Goal: Entertainment & Leisure: Browse casually

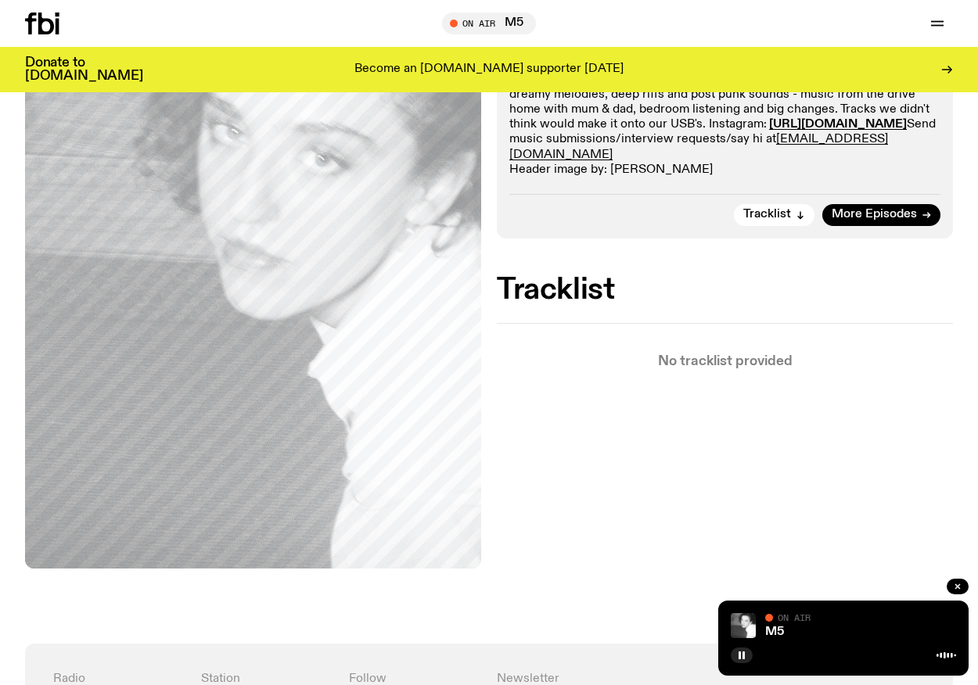
scroll to position [106, 0]
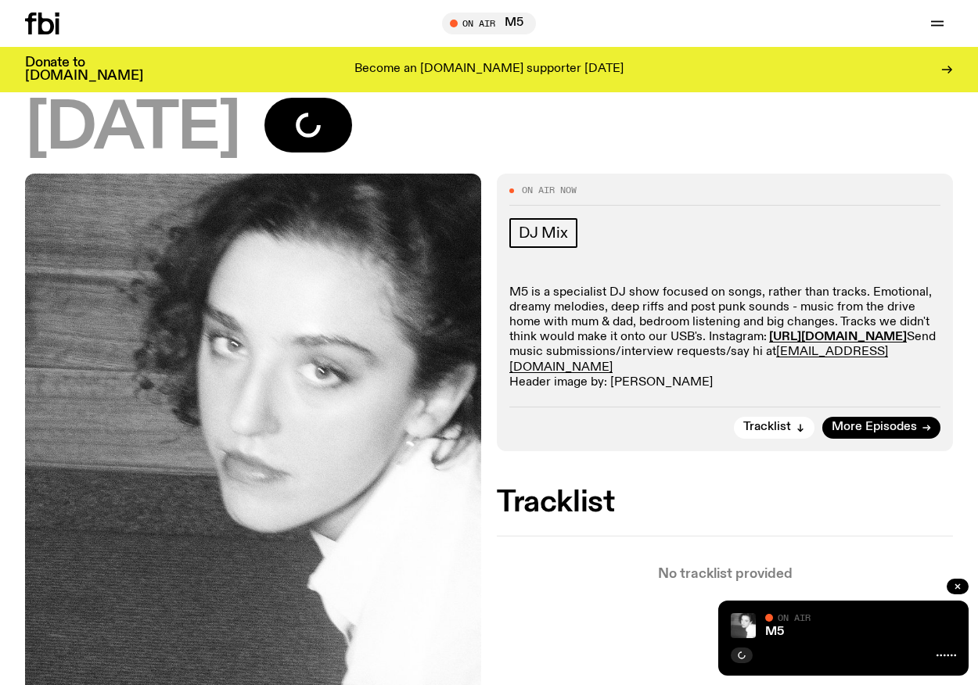
click at [53, 25] on icon at bounding box center [46, 24] width 16 height 22
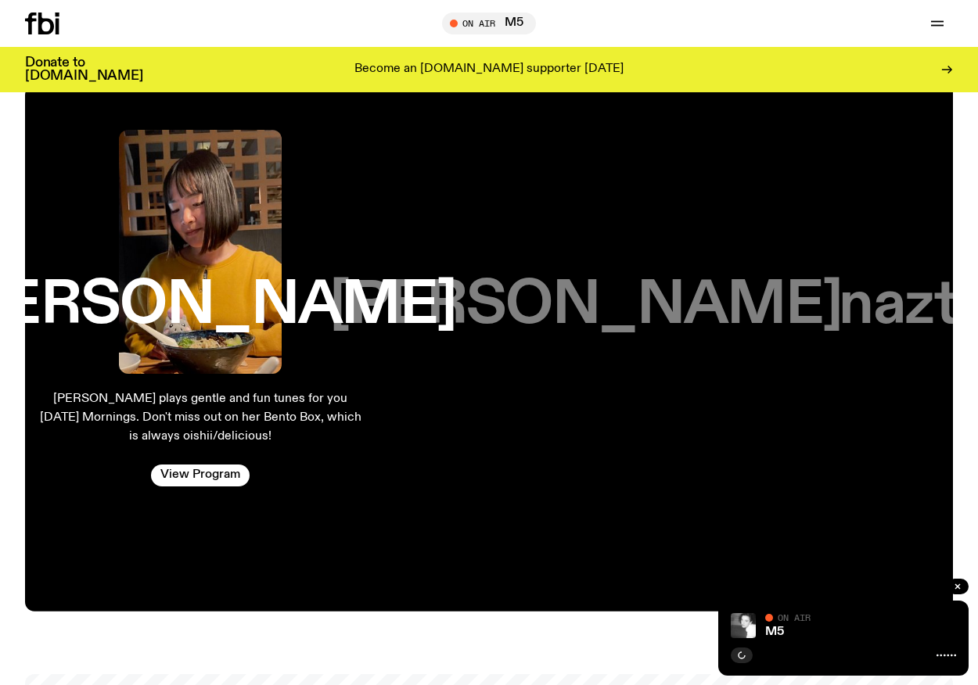
scroll to position [2356, 0]
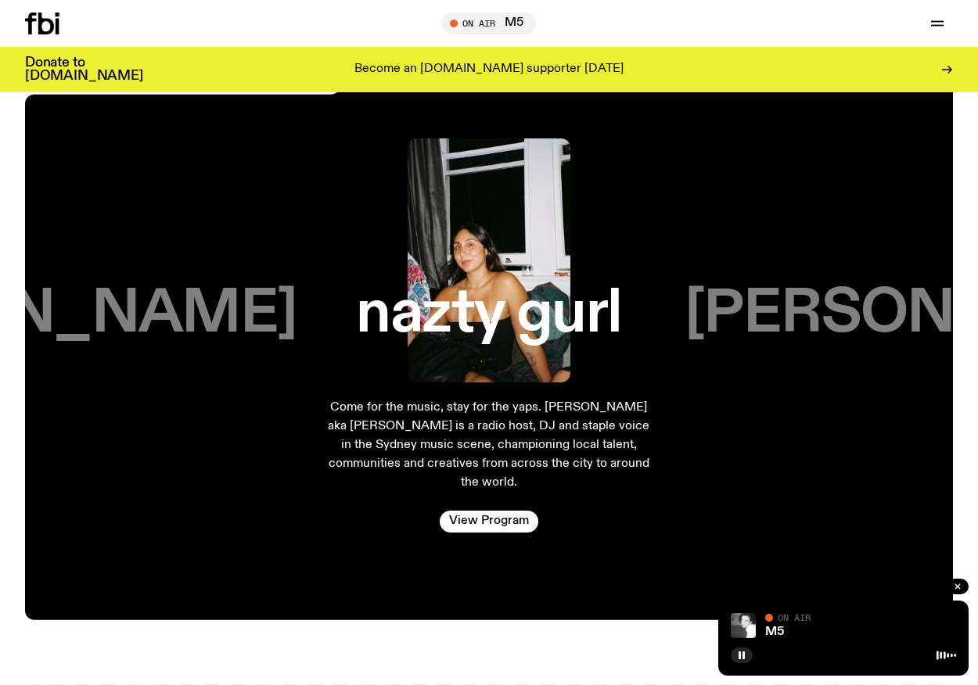
click at [788, 321] on h3 "[PERSON_NAME]" at bounding box center [940, 314] width 512 height 59
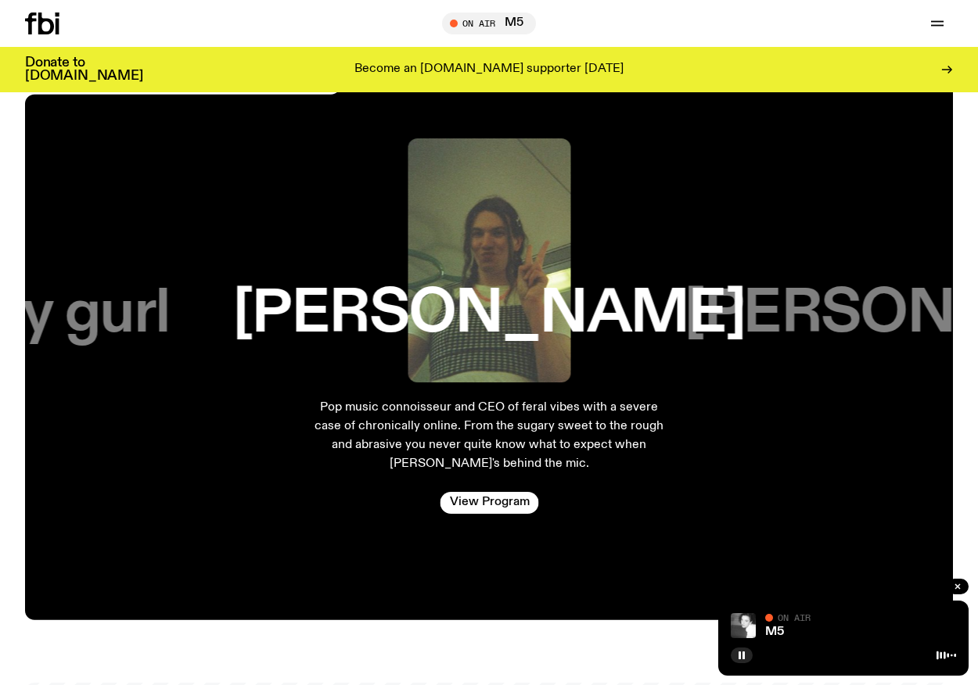
click at [837, 324] on h3 "[PERSON_NAME]" at bounding box center [940, 314] width 512 height 59
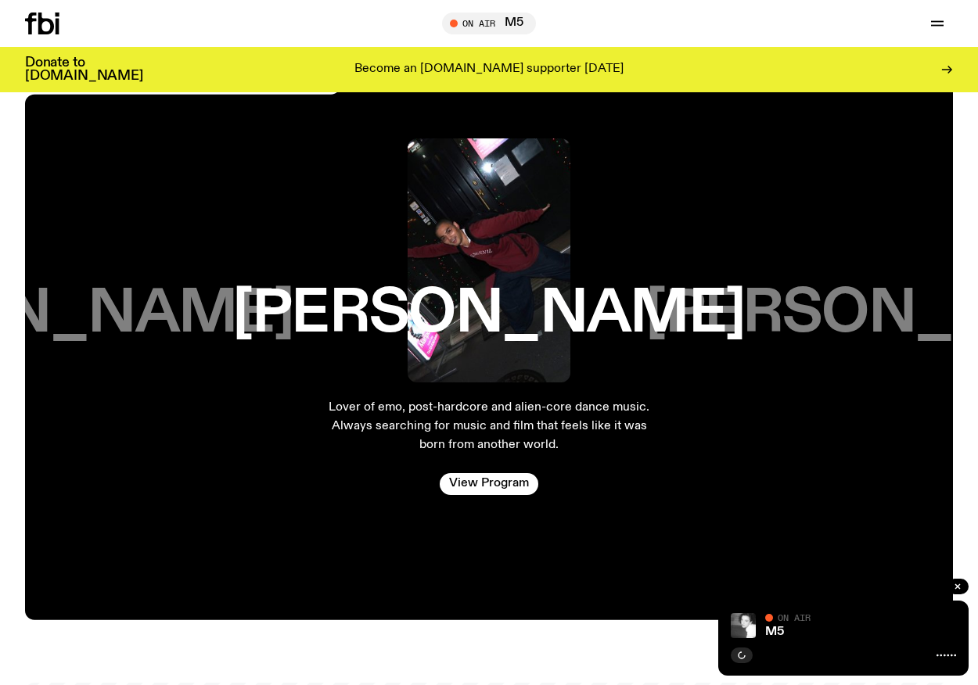
click at [837, 324] on h3 "[PERSON_NAME]" at bounding box center [901, 314] width 512 height 59
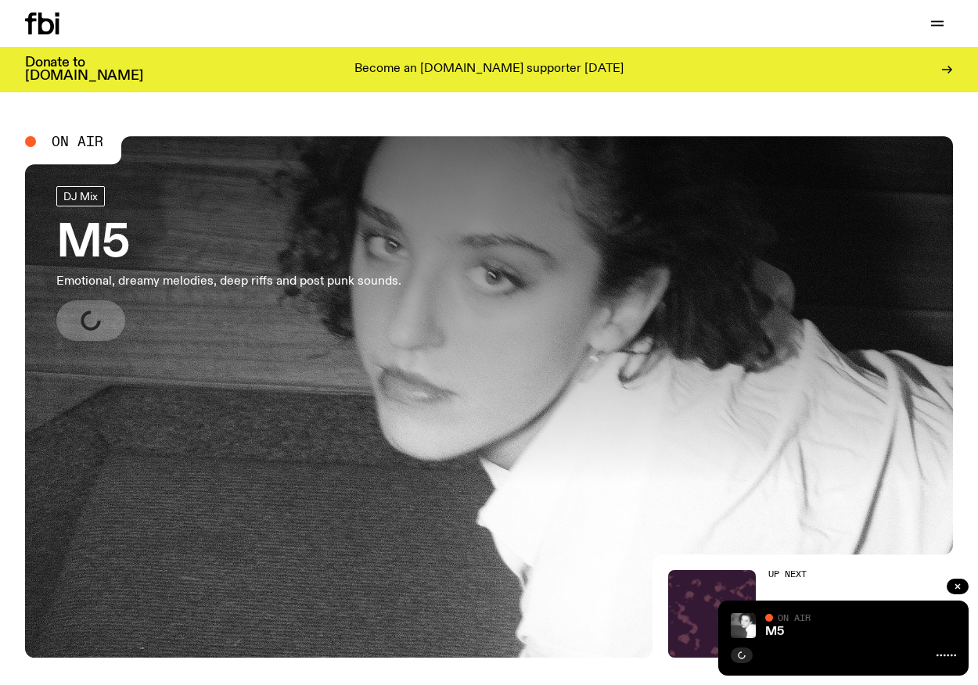
scroll to position [757, 0]
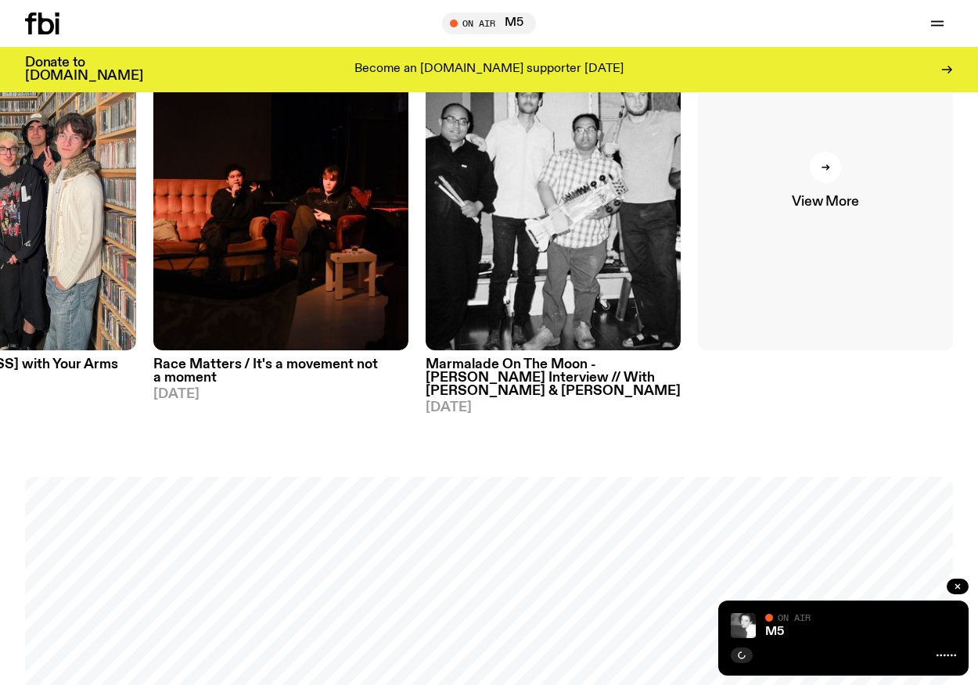
click at [831, 181] on div at bounding box center [825, 167] width 31 height 31
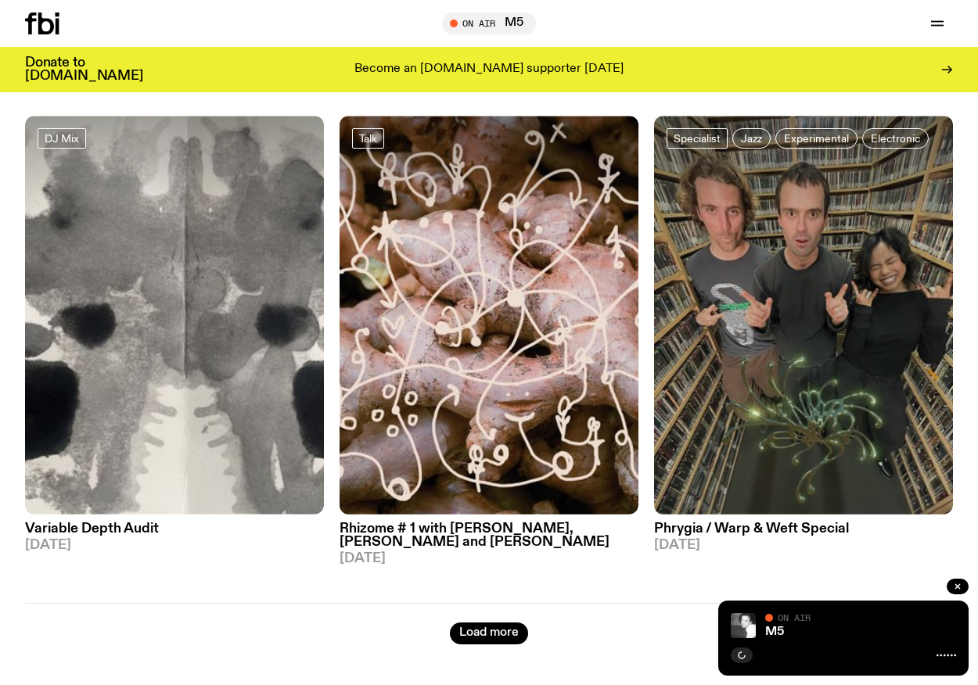
scroll to position [3524, 0]
